Goal: Information Seeking & Learning: Learn about a topic

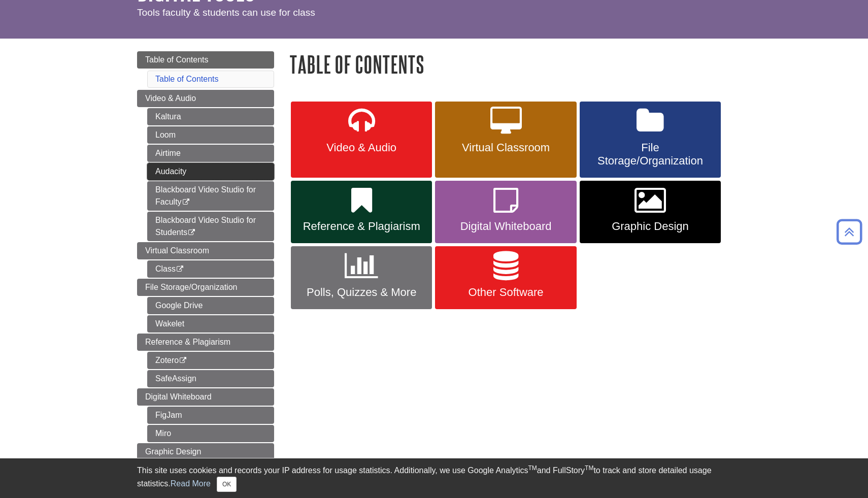
scroll to position [71, 0]
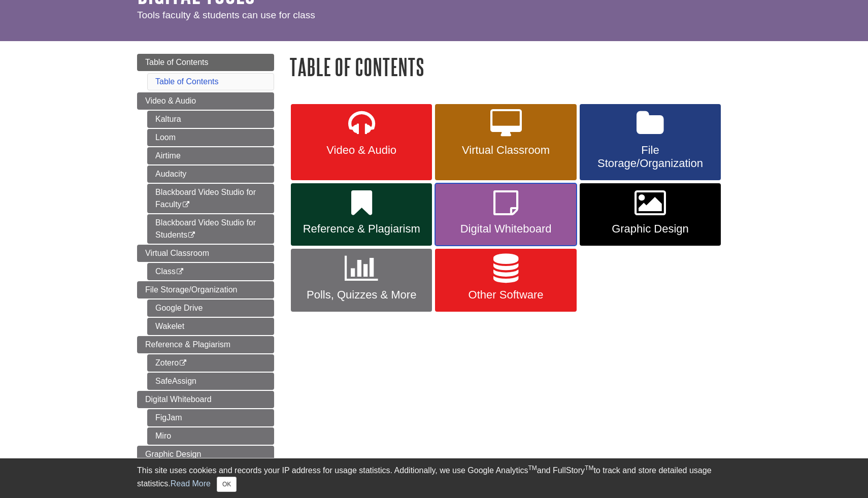
click at [488, 226] on span "Digital Whiteboard" at bounding box center [506, 228] width 126 height 13
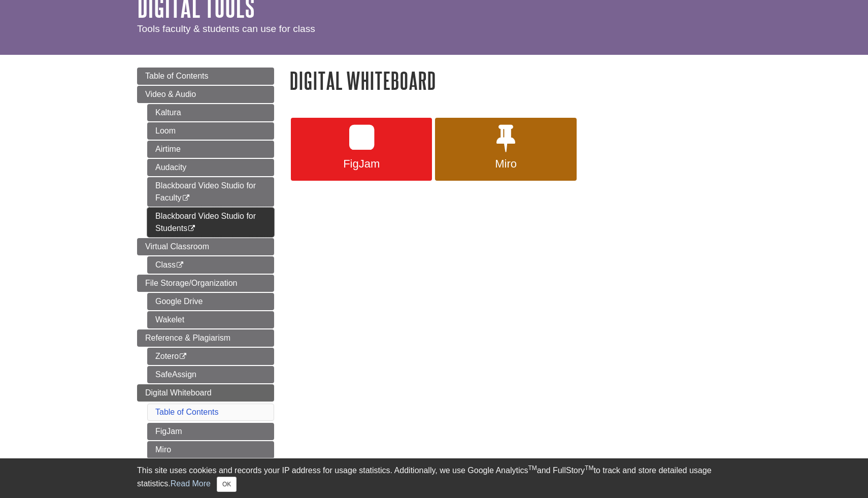
scroll to position [71, 0]
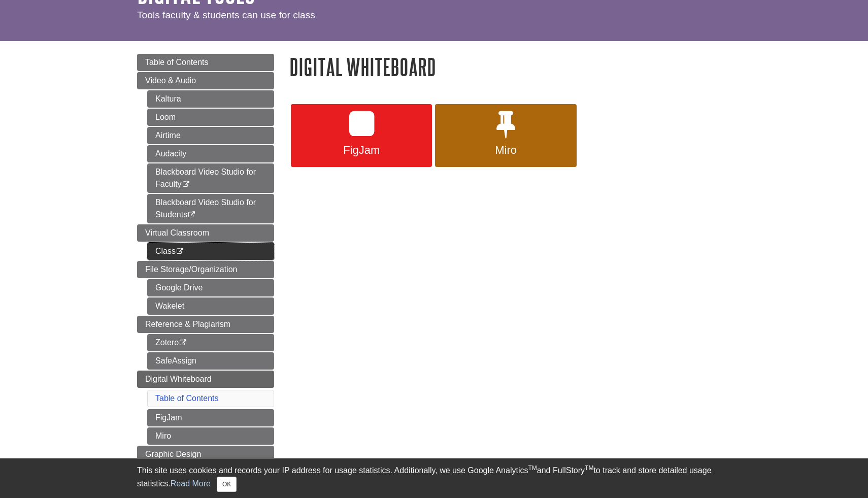
click at [197, 251] on link "Class This link opens in a new window" at bounding box center [210, 251] width 127 height 17
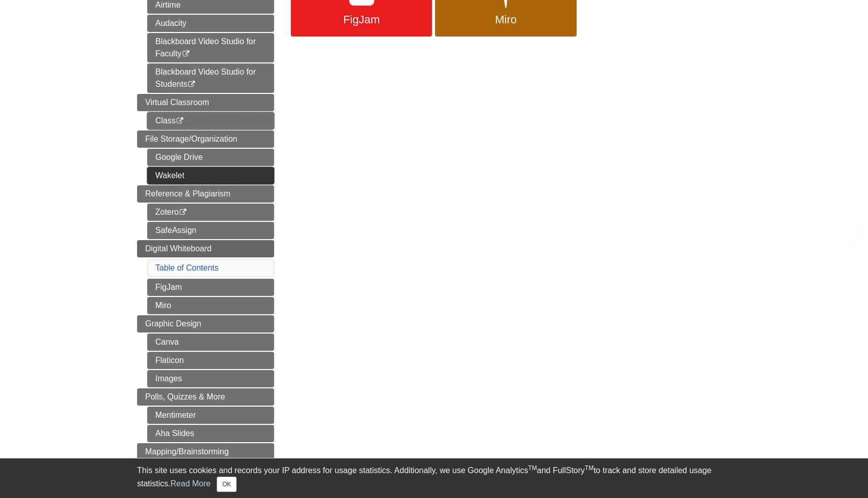
scroll to position [215, 0]
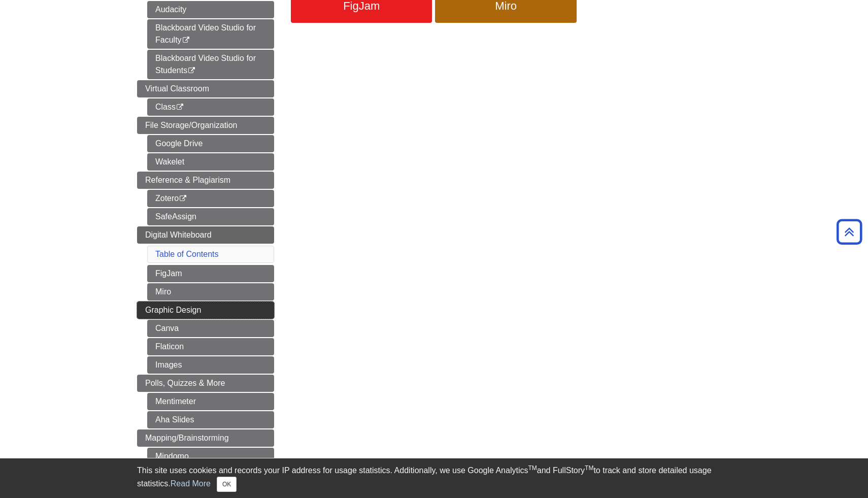
click at [214, 303] on link "Graphic Design" at bounding box center [205, 310] width 137 height 17
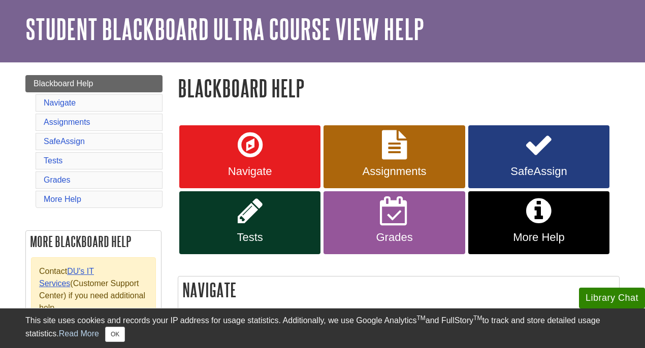
scroll to position [36, 0]
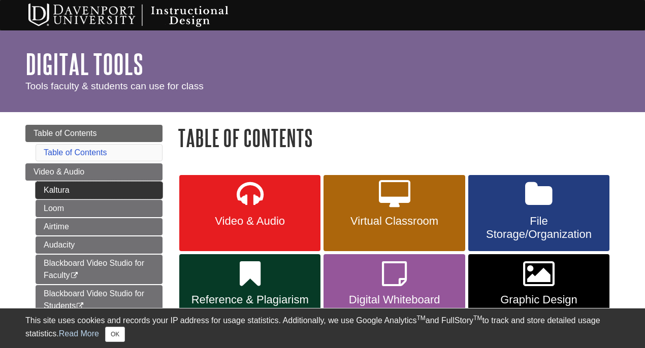
click at [117, 190] on link "Kaltura" at bounding box center [99, 190] width 127 height 17
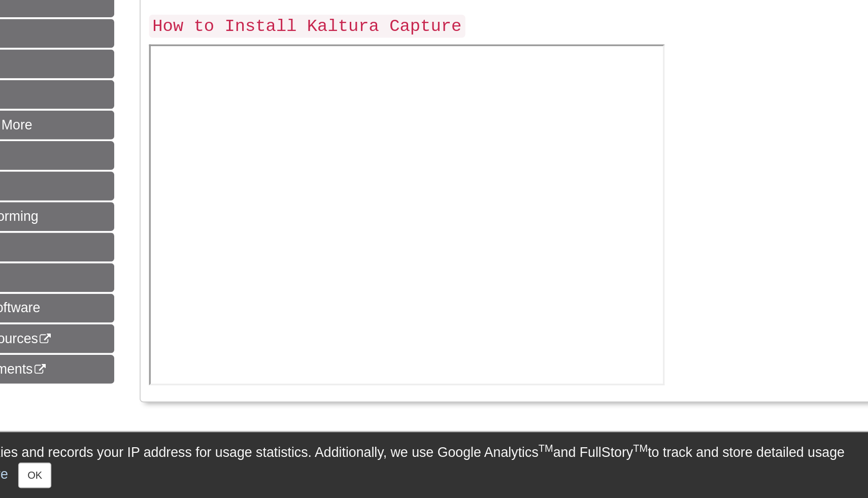
scroll to position [411, 0]
